Goal: Task Accomplishment & Management: Manage account settings

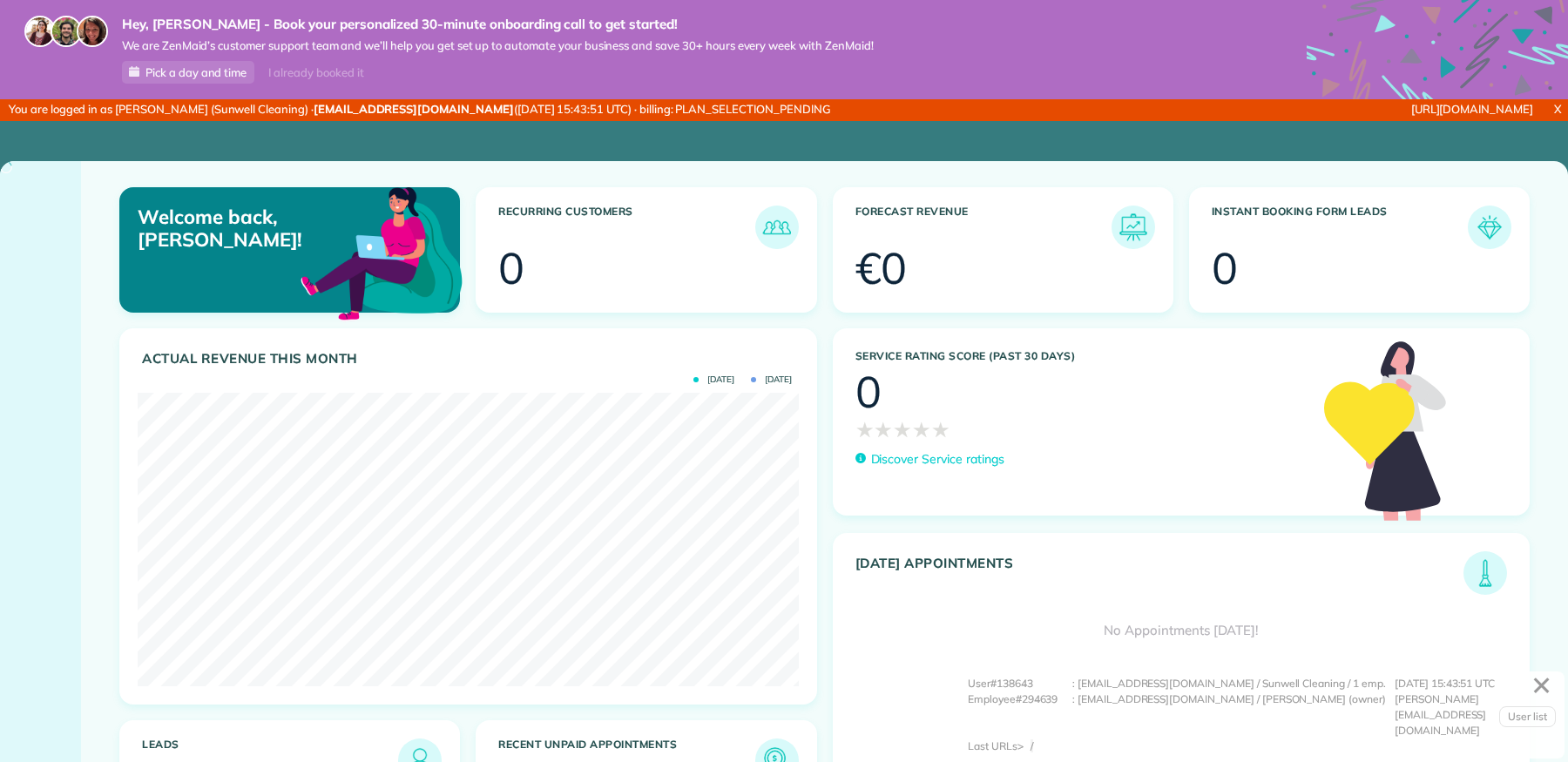
scroll to position [293, 661]
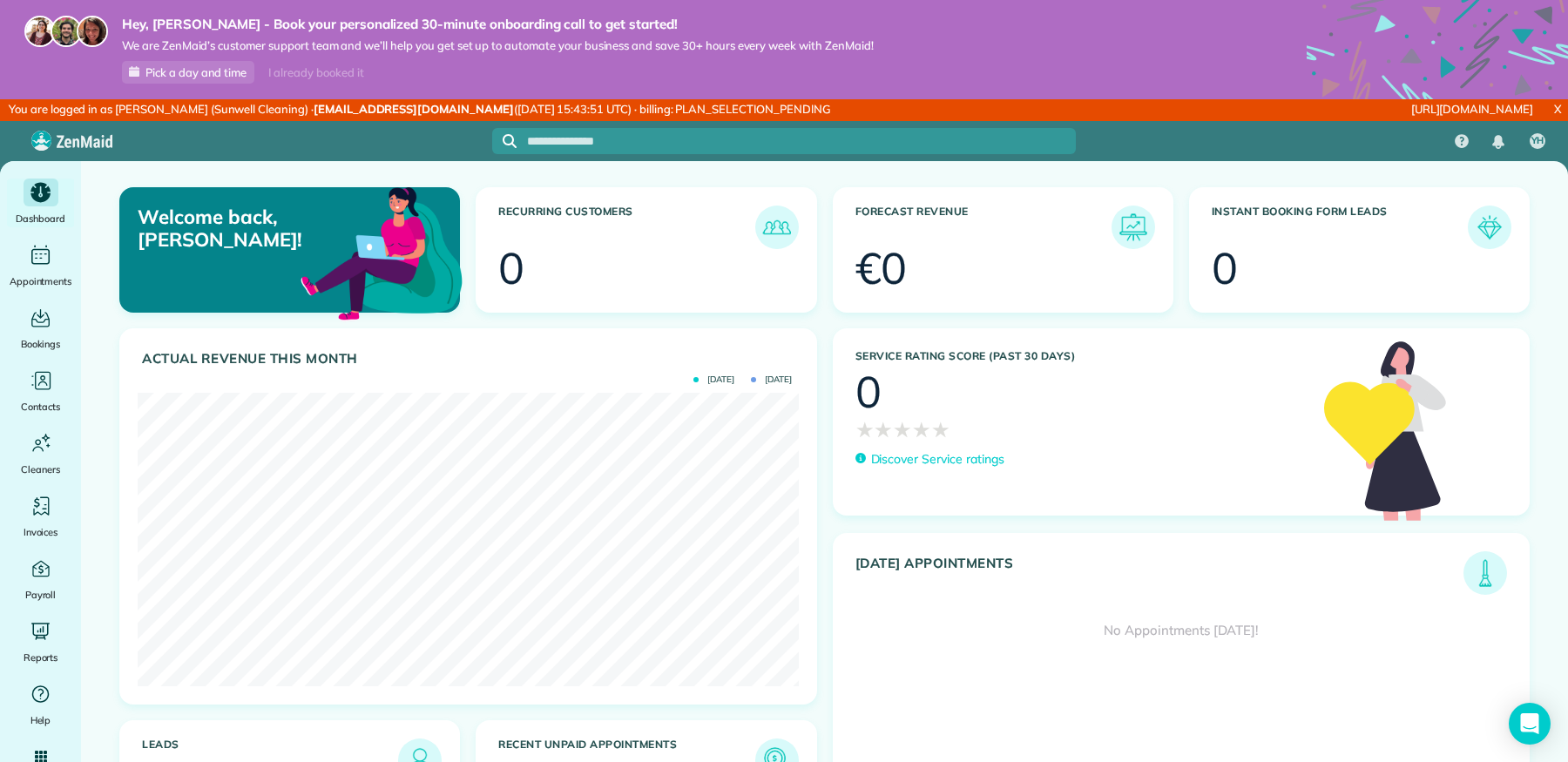
click at [327, 73] on div "I already booked it" at bounding box center [316, 73] width 116 height 22
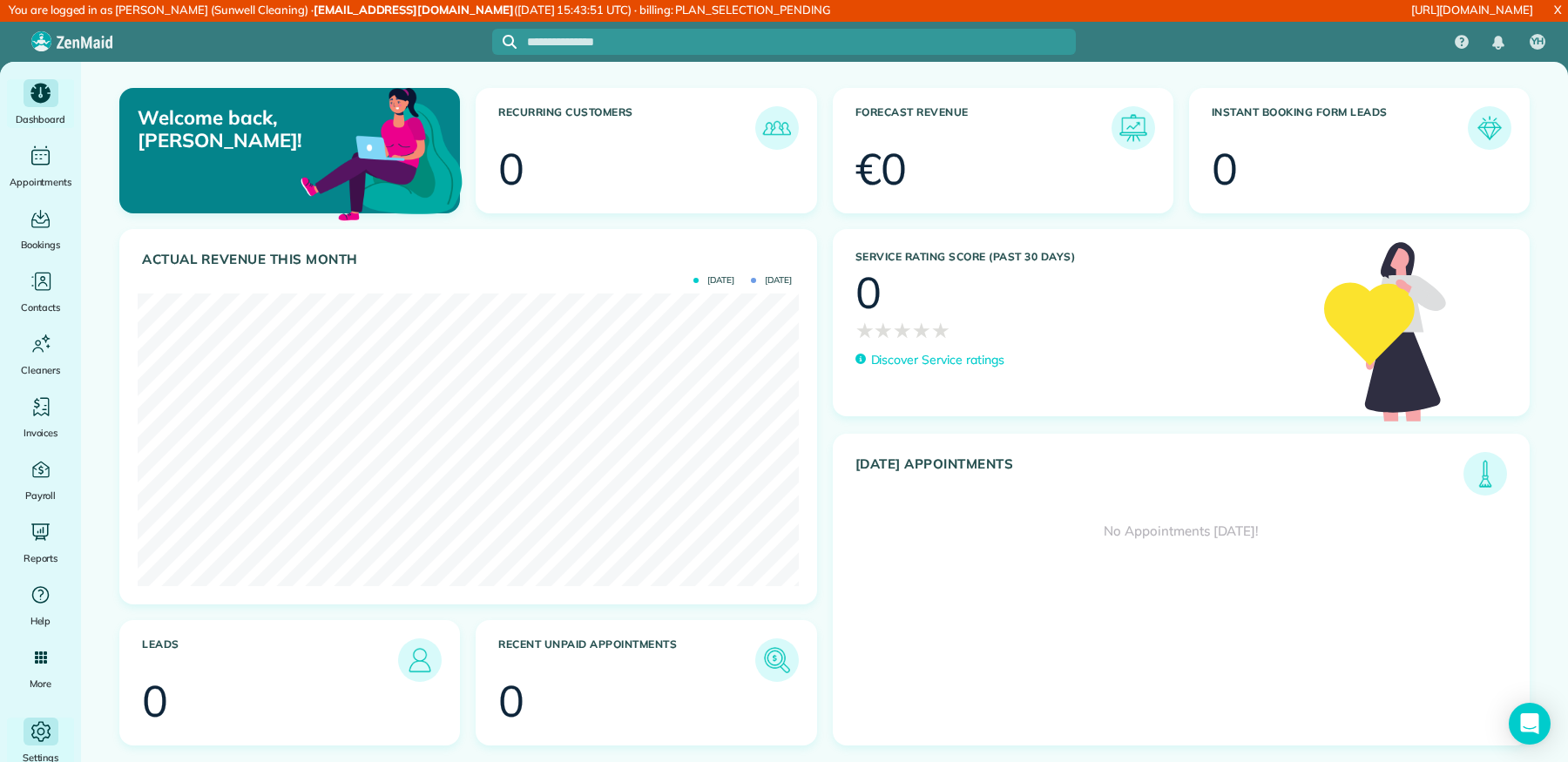
click at [41, 721] on icon "Main" at bounding box center [40, 731] width 20 height 20
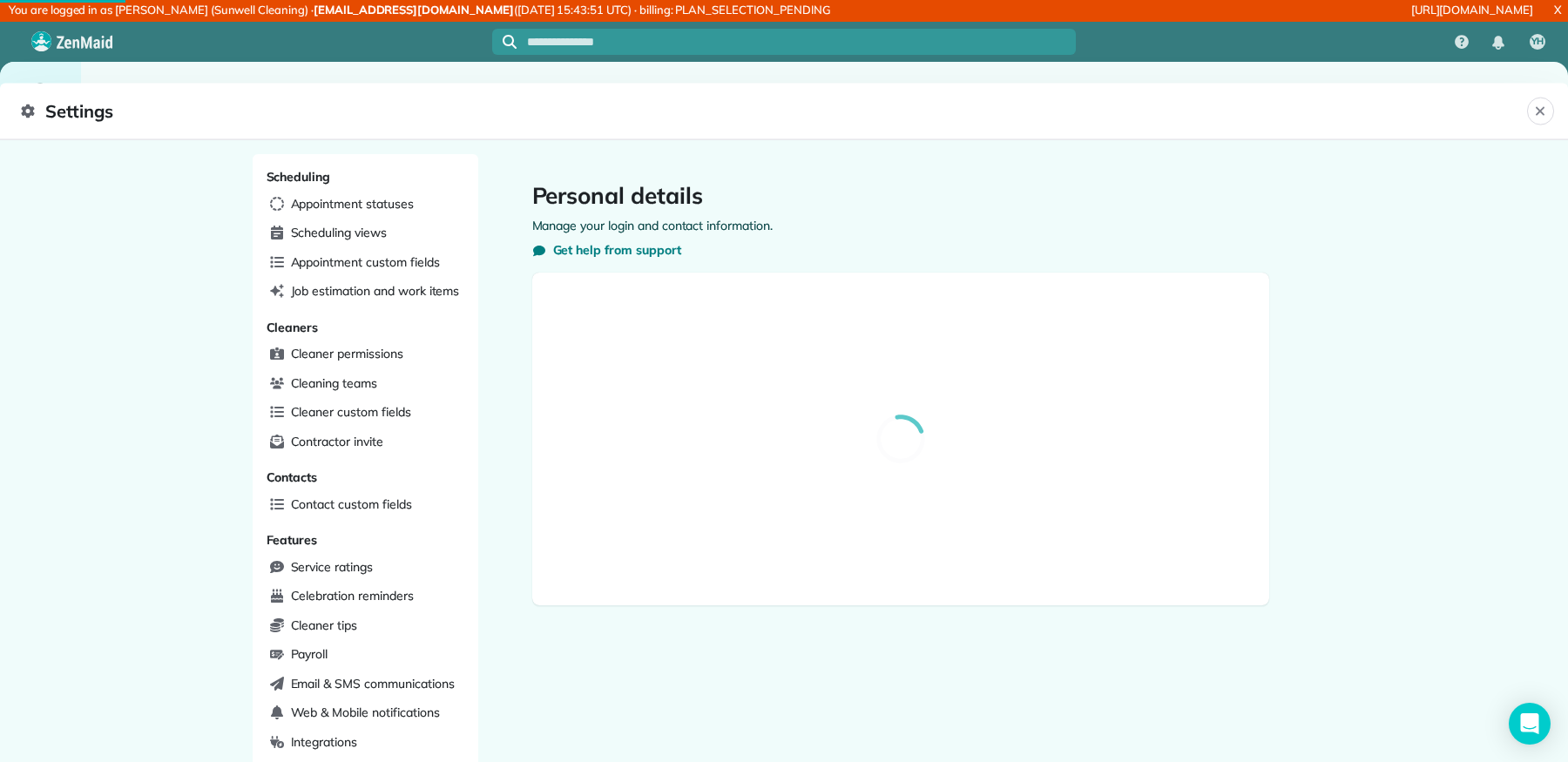
select select "**"
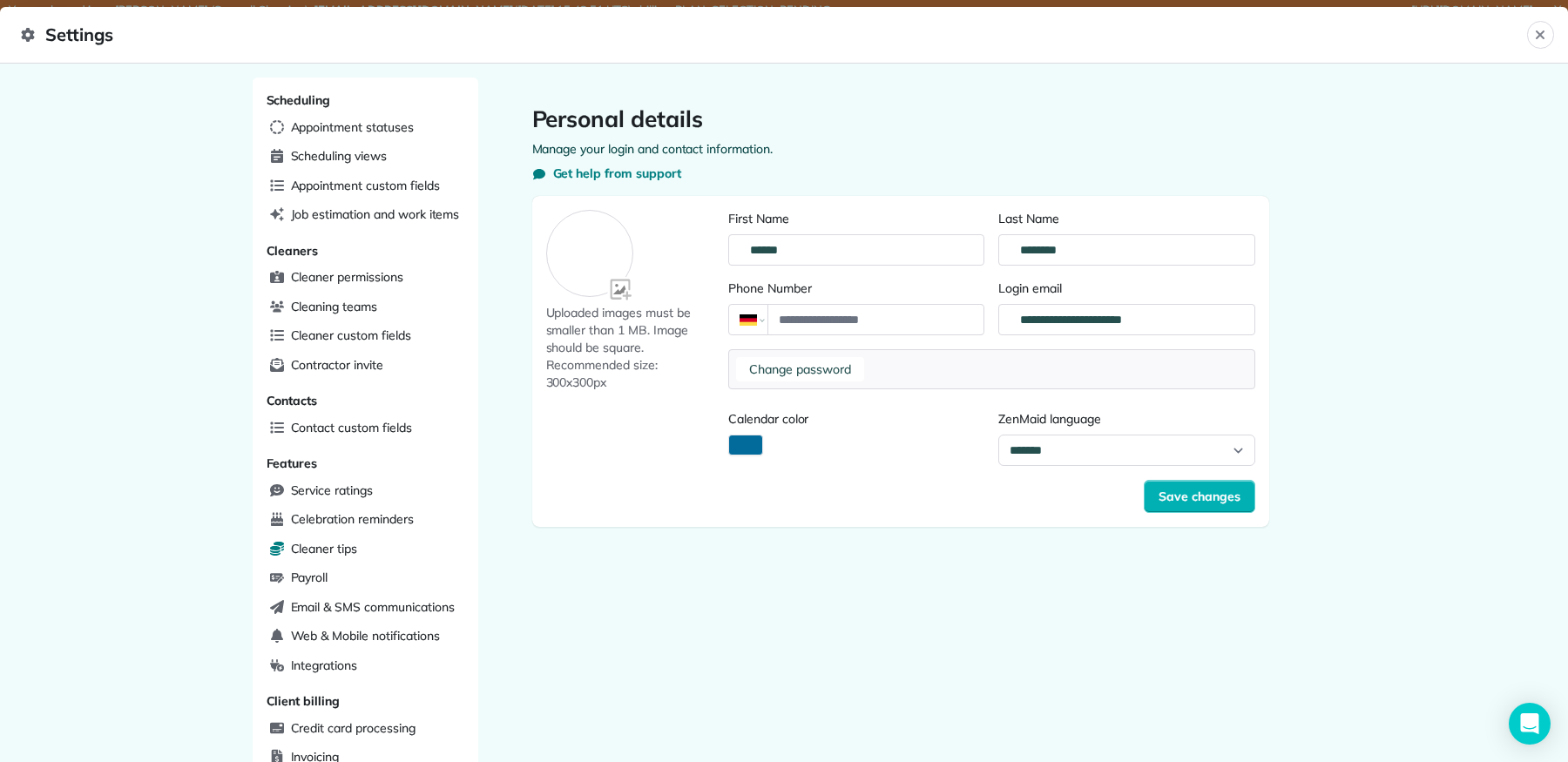
scroll to position [354, 0]
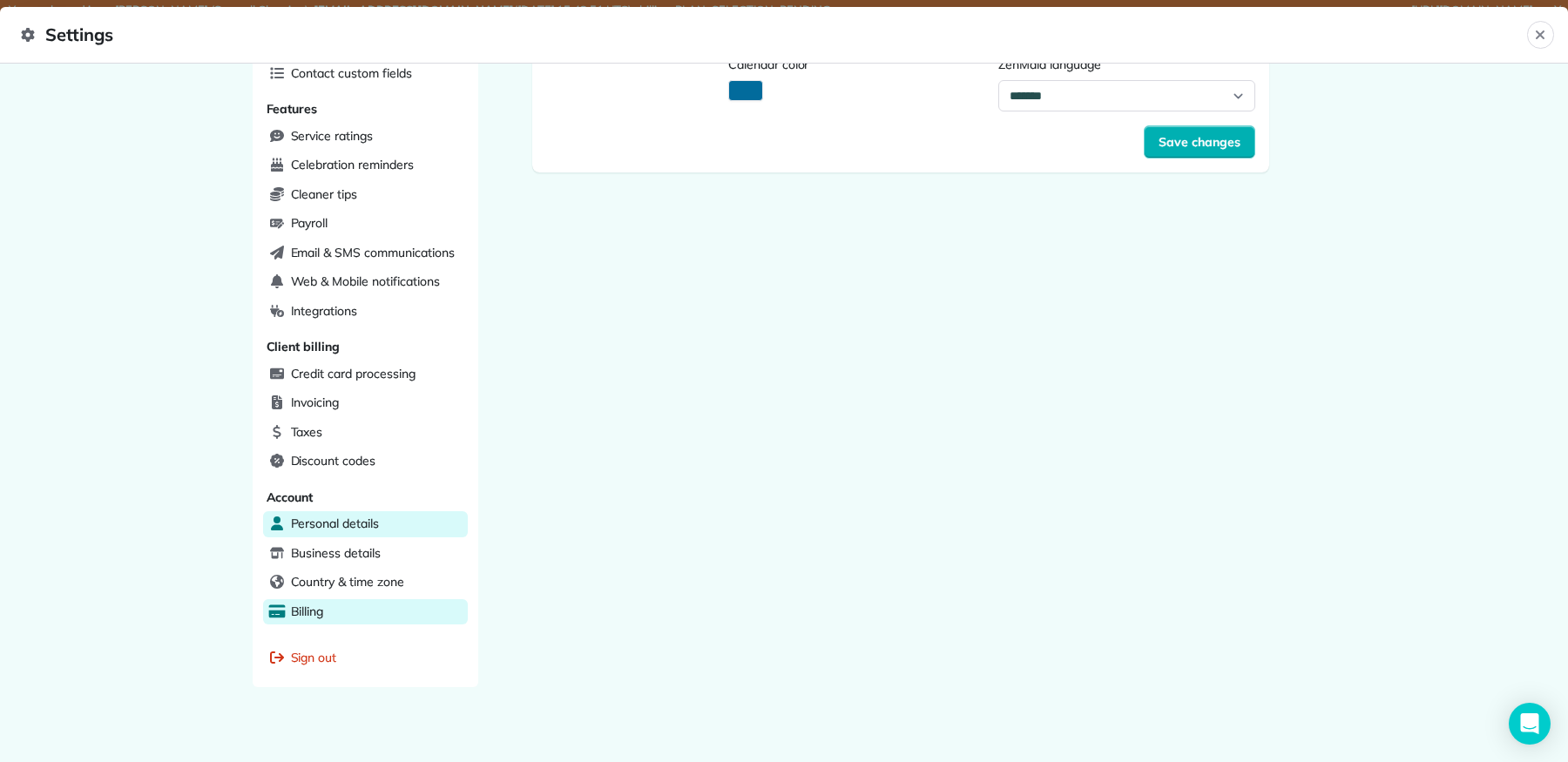
click at [365, 606] on div "Billing" at bounding box center [365, 612] width 204 height 27
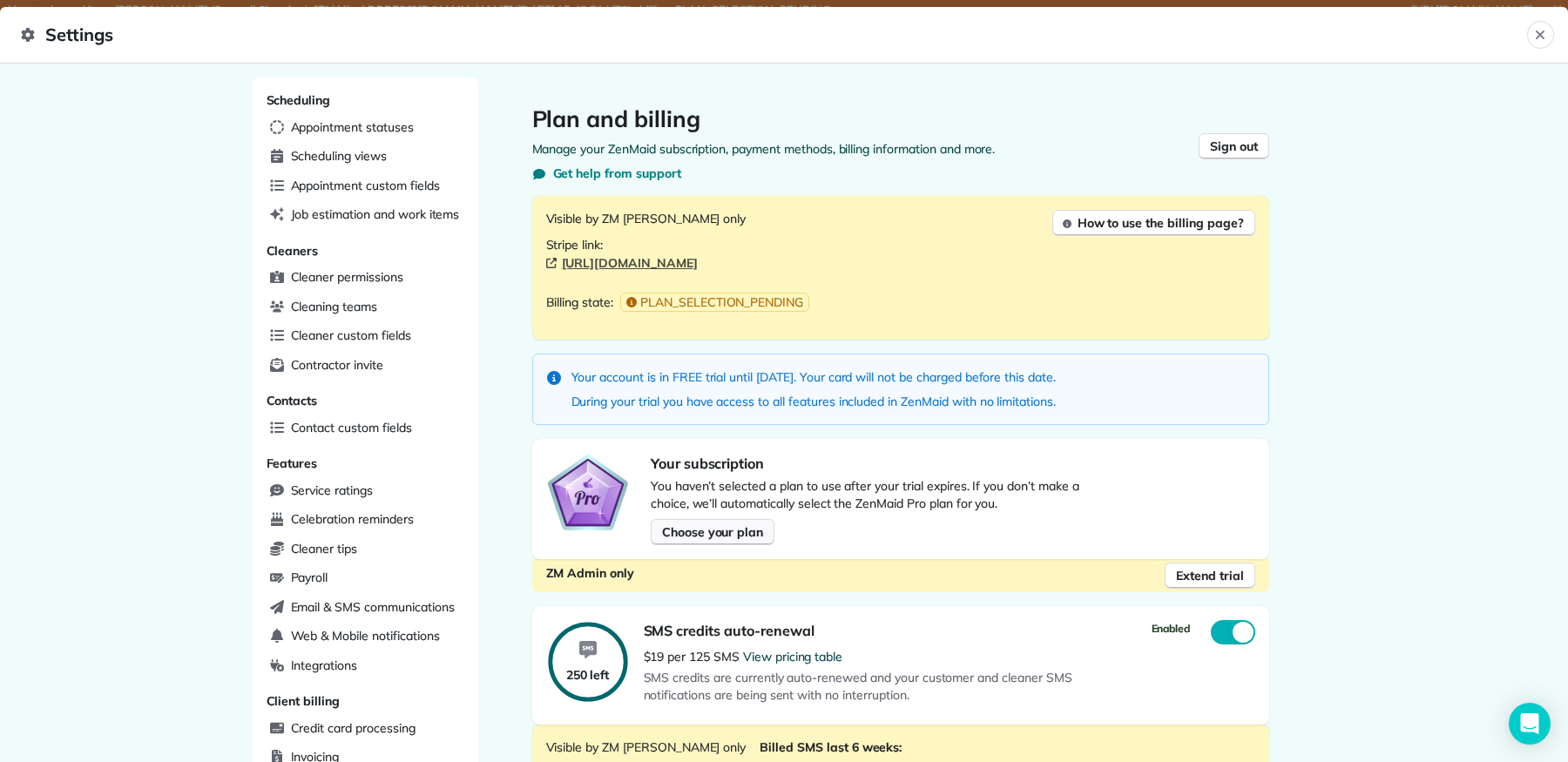
scroll to position [631, 0]
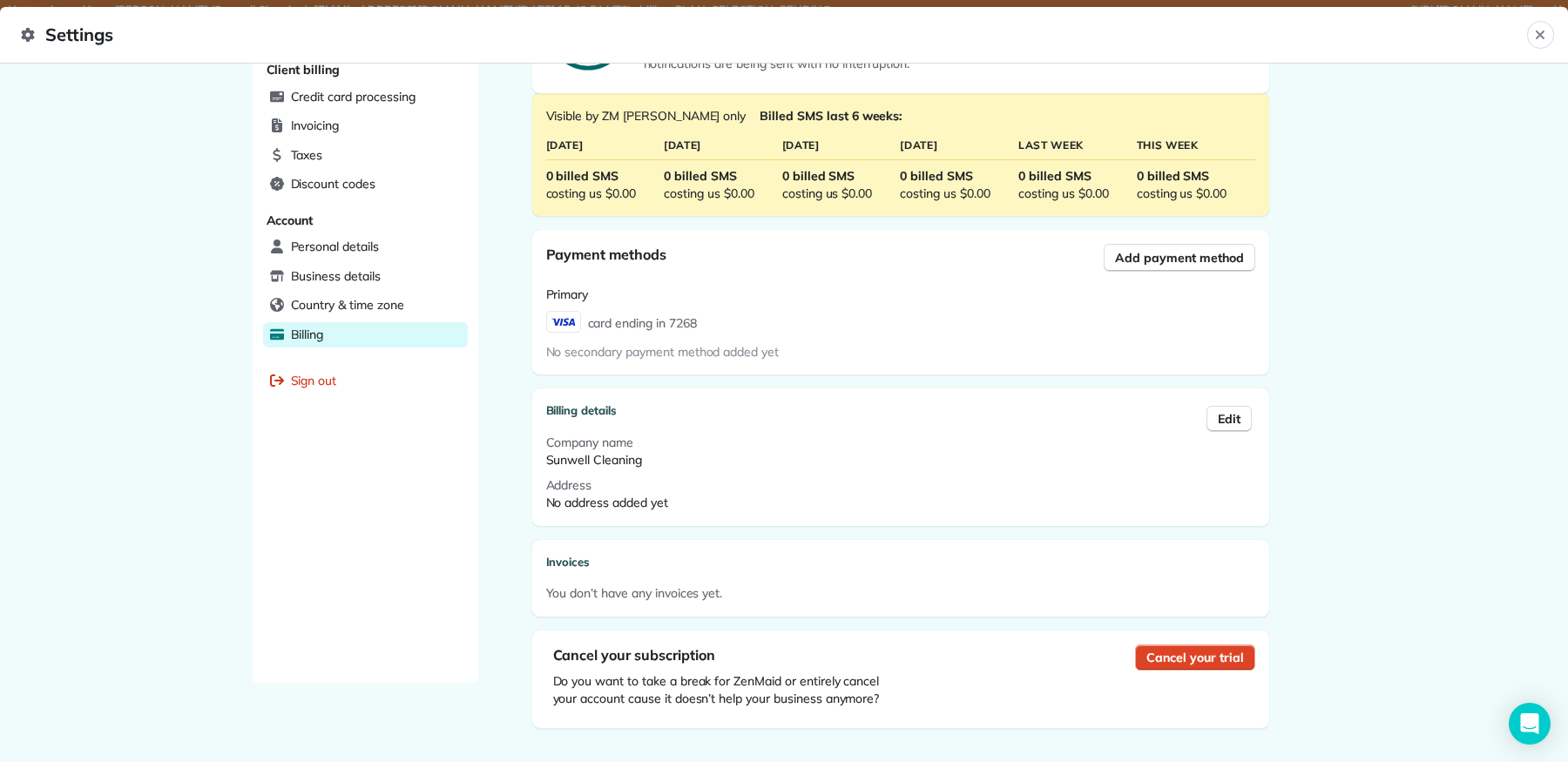
click at [1157, 649] on span "Cancel your trial" at bounding box center [1195, 658] width 96 height 18
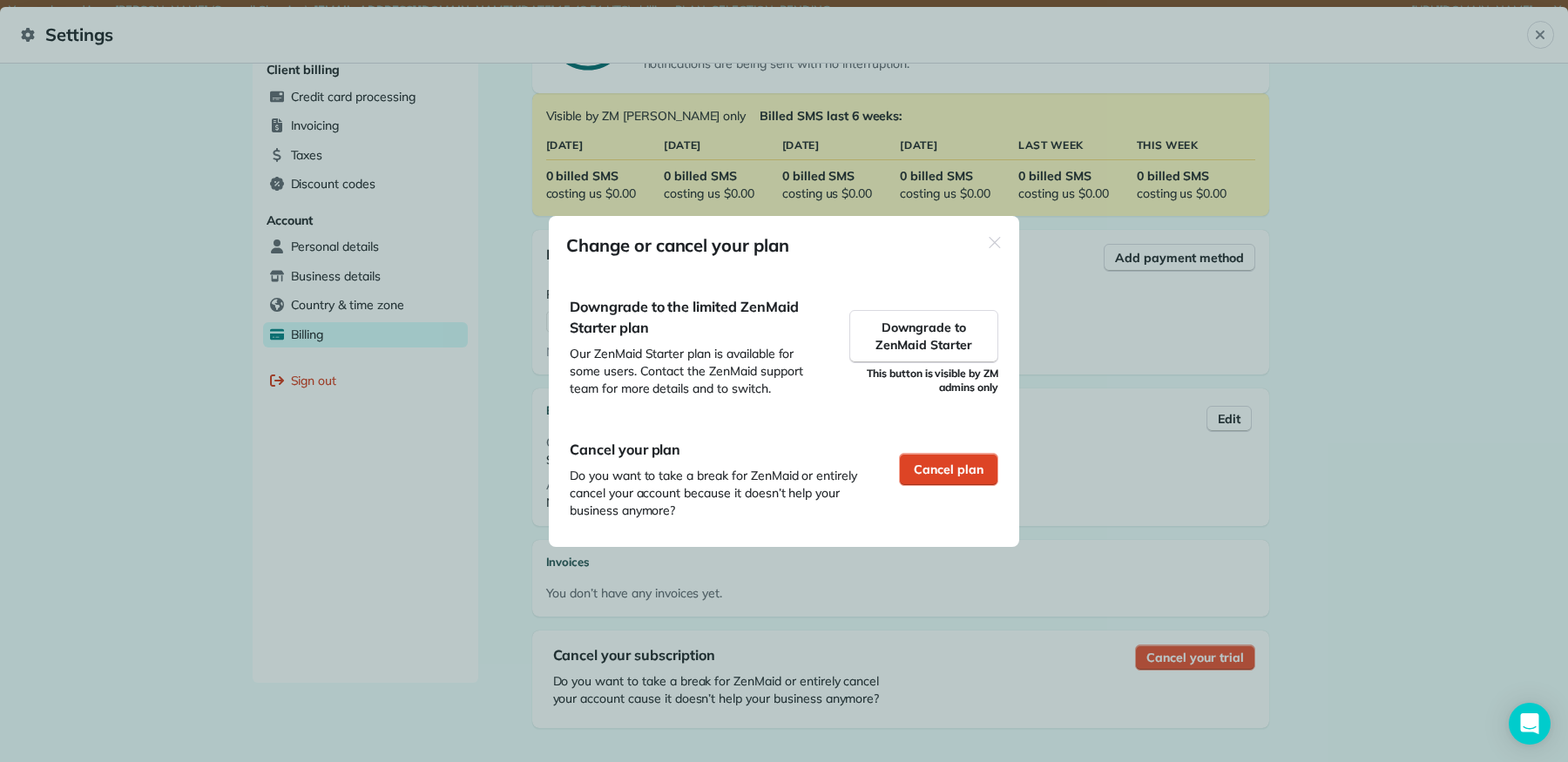
click at [935, 465] on span "Cancel plan" at bounding box center [948, 469] width 70 height 18
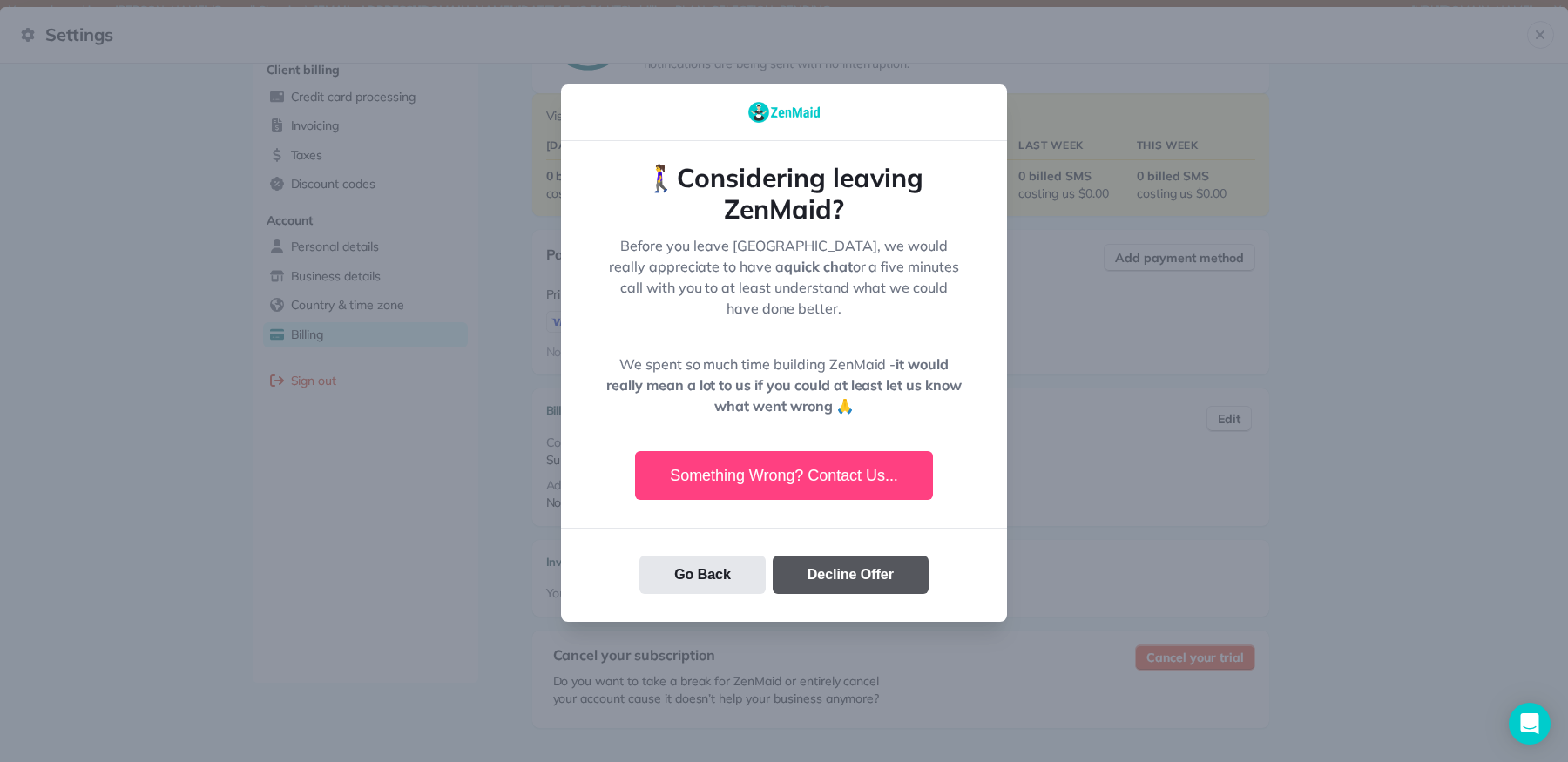
click at [868, 564] on button "Decline Offer" at bounding box center [851, 574] width 156 height 38
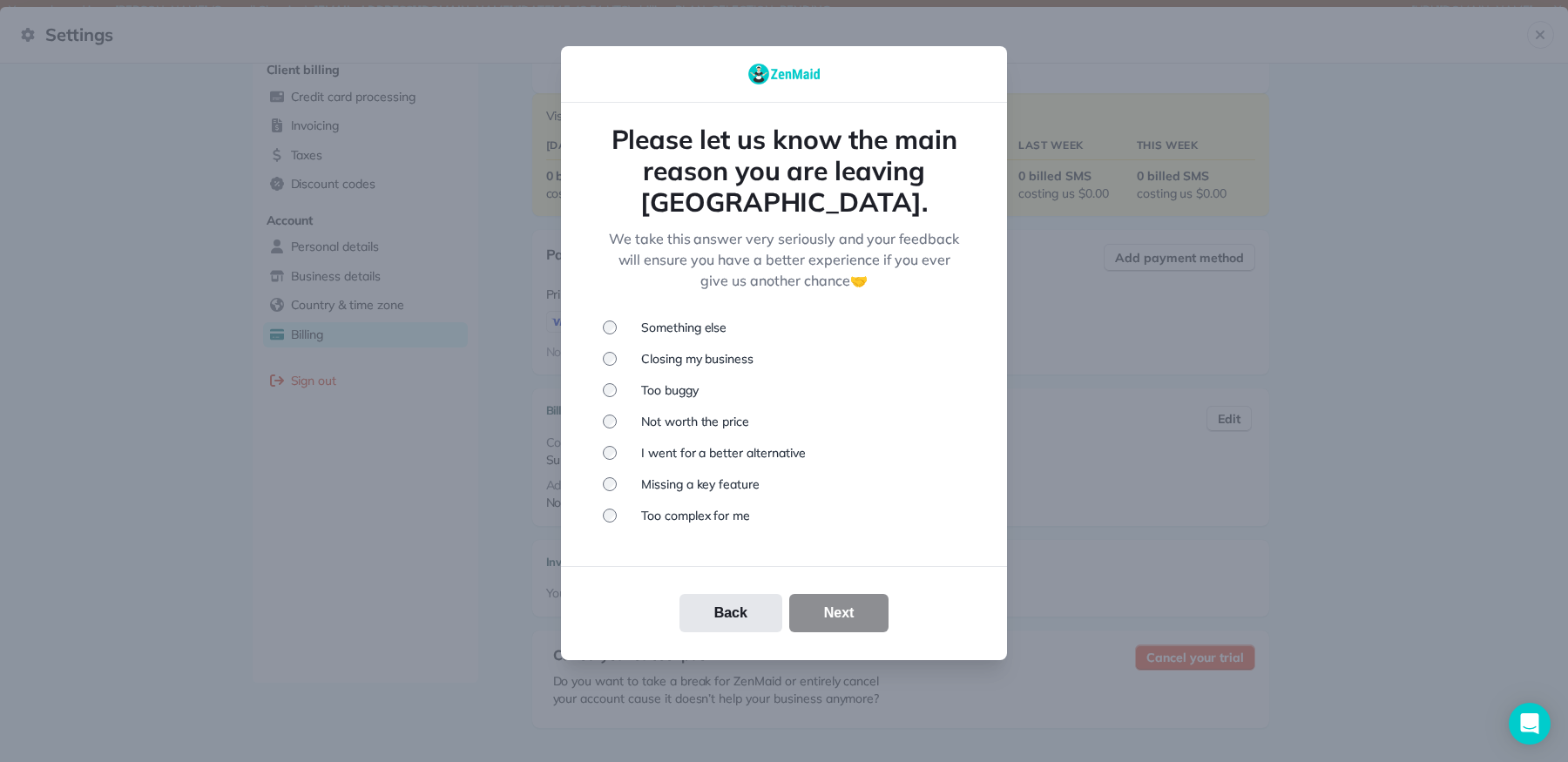
click at [699, 351] on li "Closing my business" at bounding box center [784, 359] width 363 height 18
click at [821, 594] on button "Next" at bounding box center [839, 613] width 100 height 38
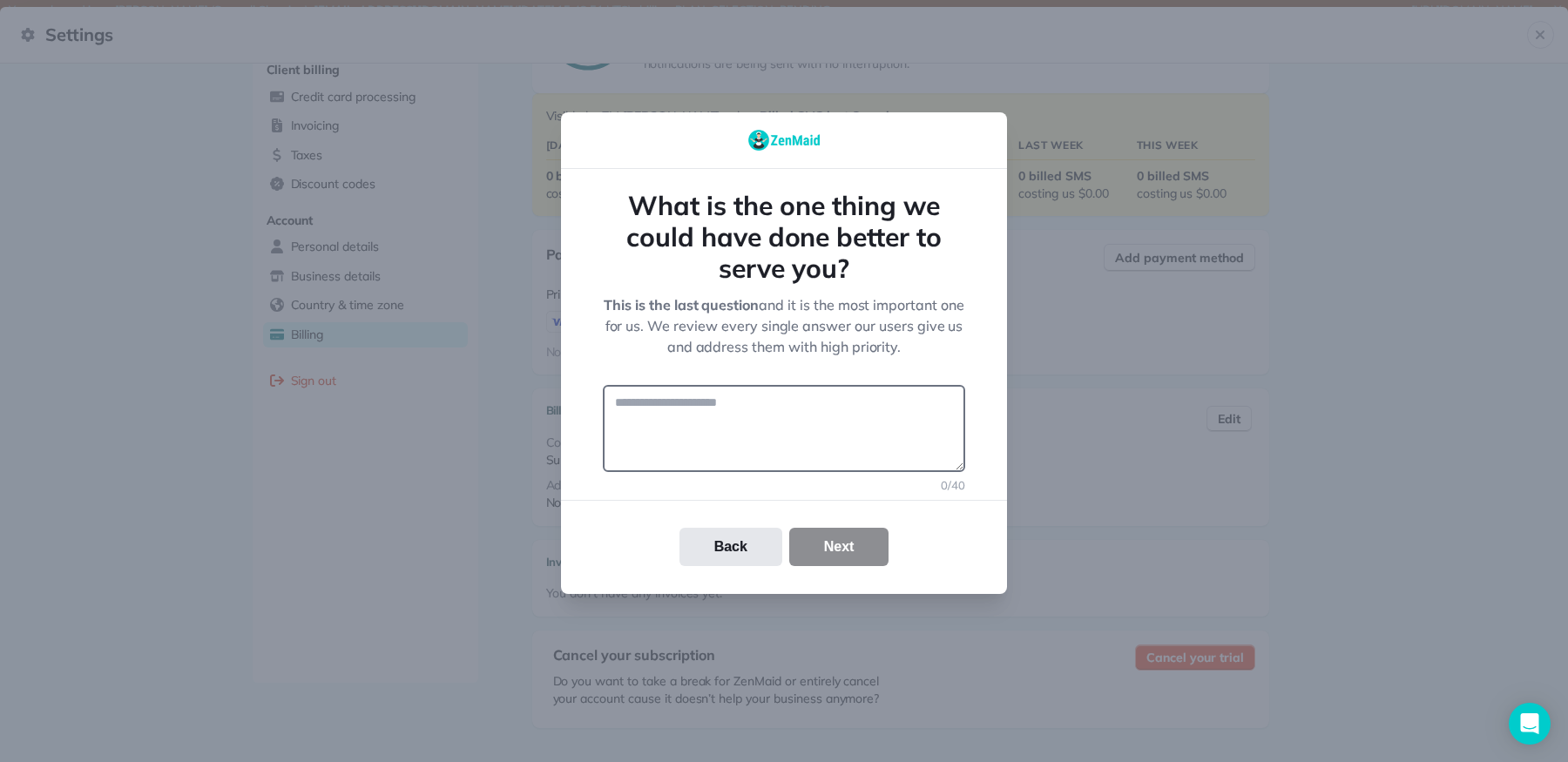
click at [755, 436] on textarea at bounding box center [784, 428] width 363 height 87
click at [1136, 644] on button "Cancel your trial" at bounding box center [1195, 657] width 119 height 27
click at [428, 455] on div at bounding box center [784, 381] width 1568 height 762
click at [758, 409] on textarea at bounding box center [784, 428] width 363 height 87
click at [1136, 644] on button "Cancel your trial" at bounding box center [1195, 657] width 119 height 27
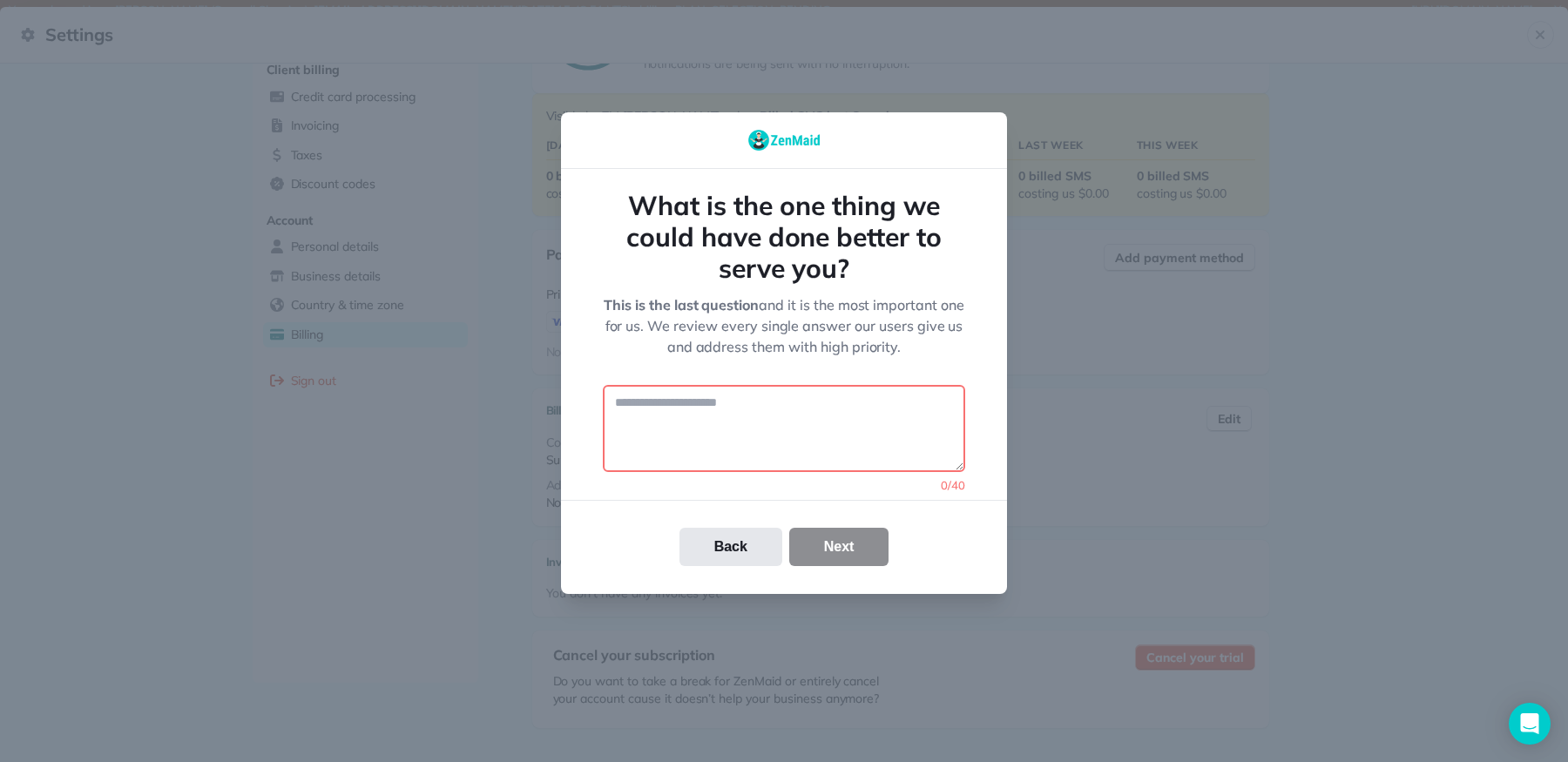
click at [972, 245] on div "button" at bounding box center [978, 255] width 13 height 23
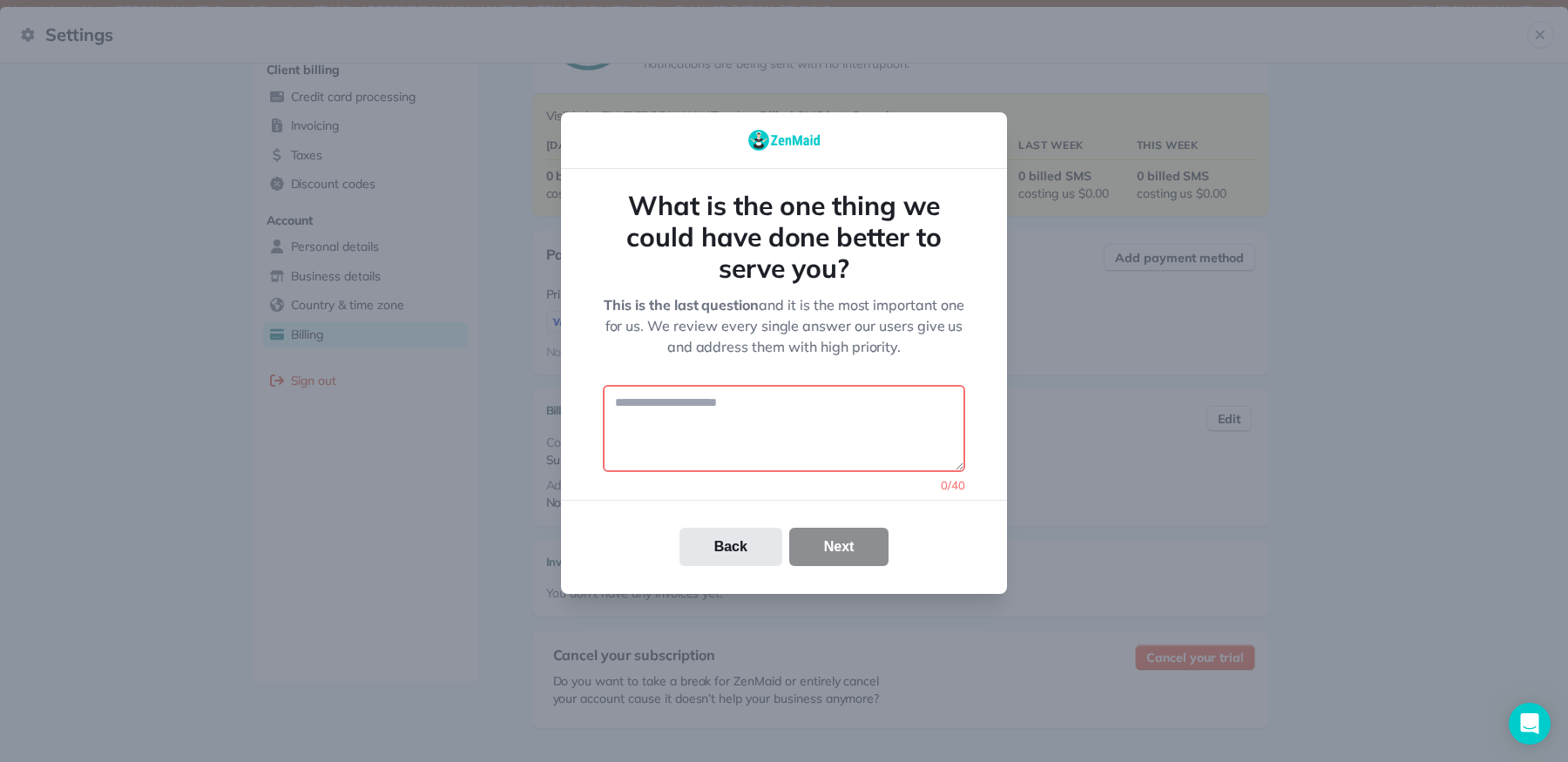
click at [973, 245] on div "button" at bounding box center [979, 255] width 13 height 23
